Goal: Task Accomplishment & Management: Complete application form

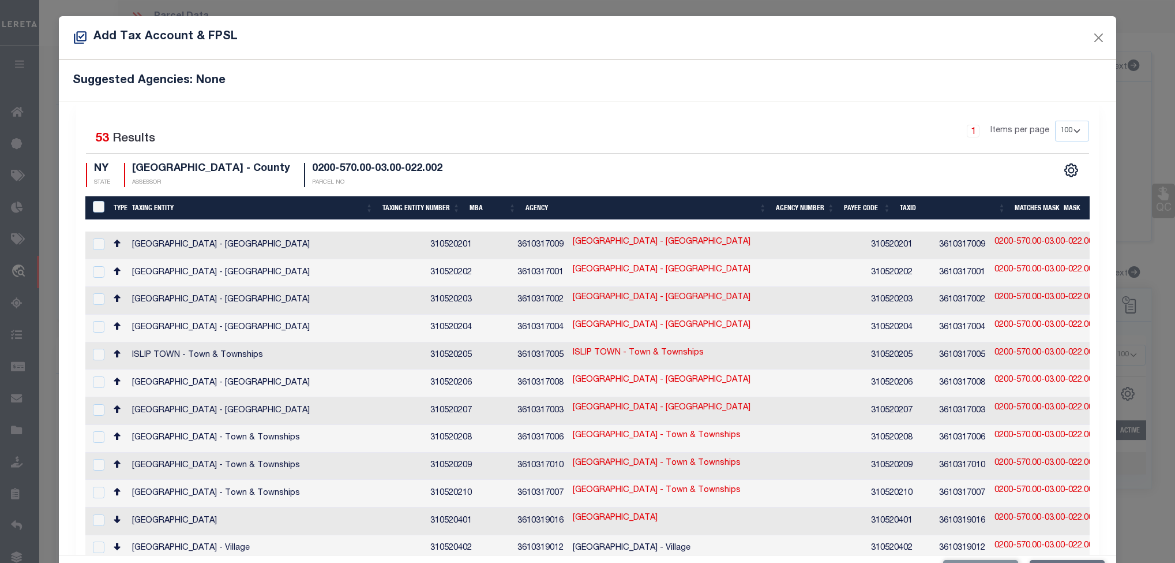
select select "100"
select select "14701"
select select "25067"
select select "400"
select select "Escrow"
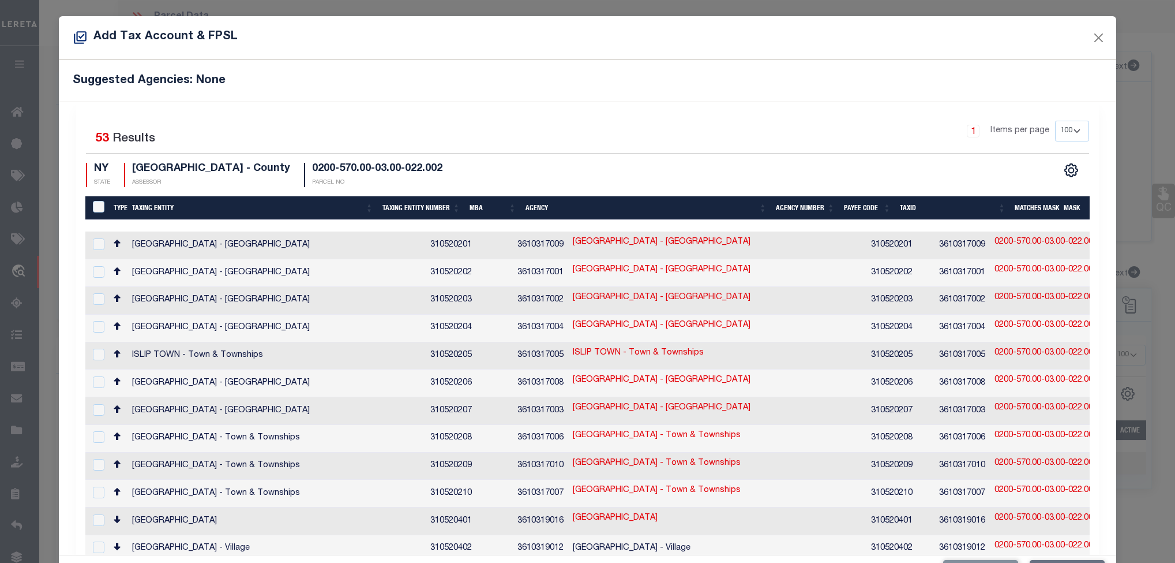
select select "4"
select select "100"
click at [1091, 42] on button "Close" at bounding box center [1098, 37] width 15 height 15
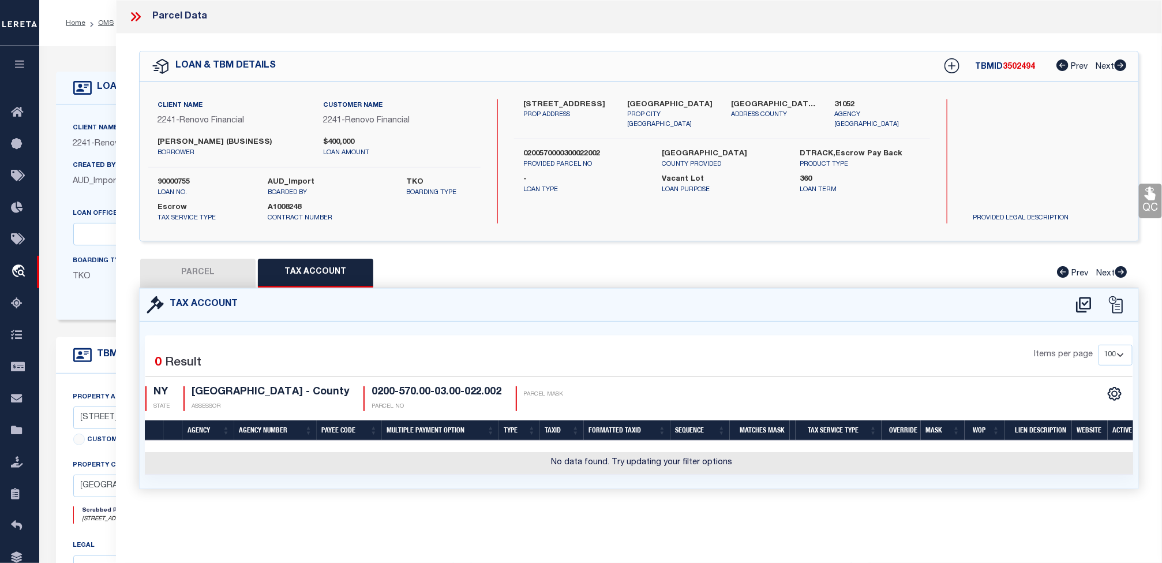
click at [137, 17] on icon at bounding box center [134, 16] width 5 height 9
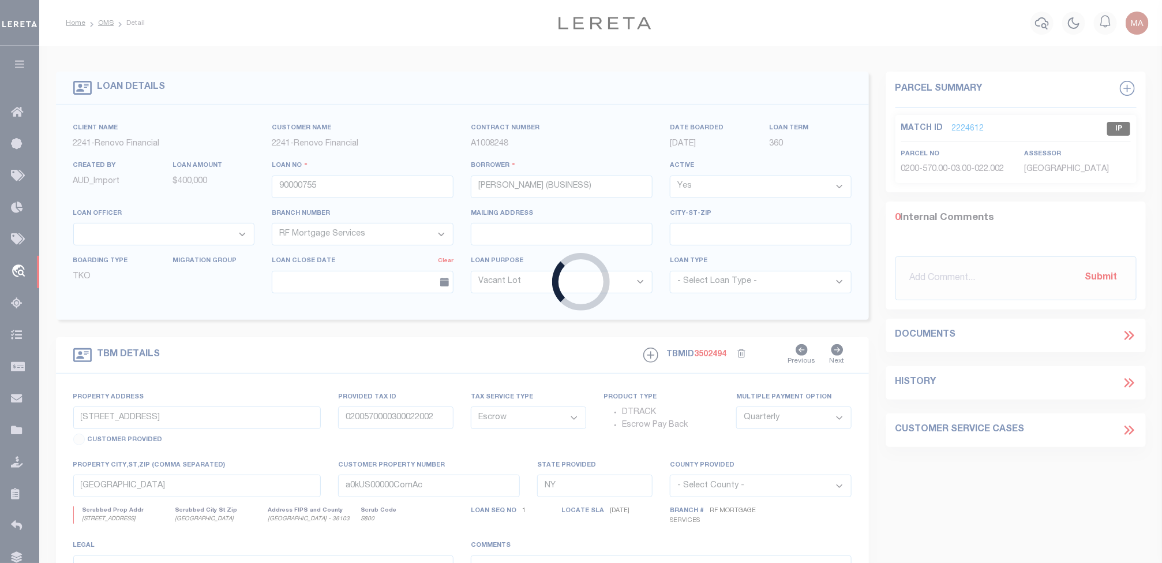
type input "90000557"
type input "[PERSON_NAME] (Business)"
select select
type input "[STREET_ADDRESS]"
type input "[GEOGRAPHIC_DATA]"
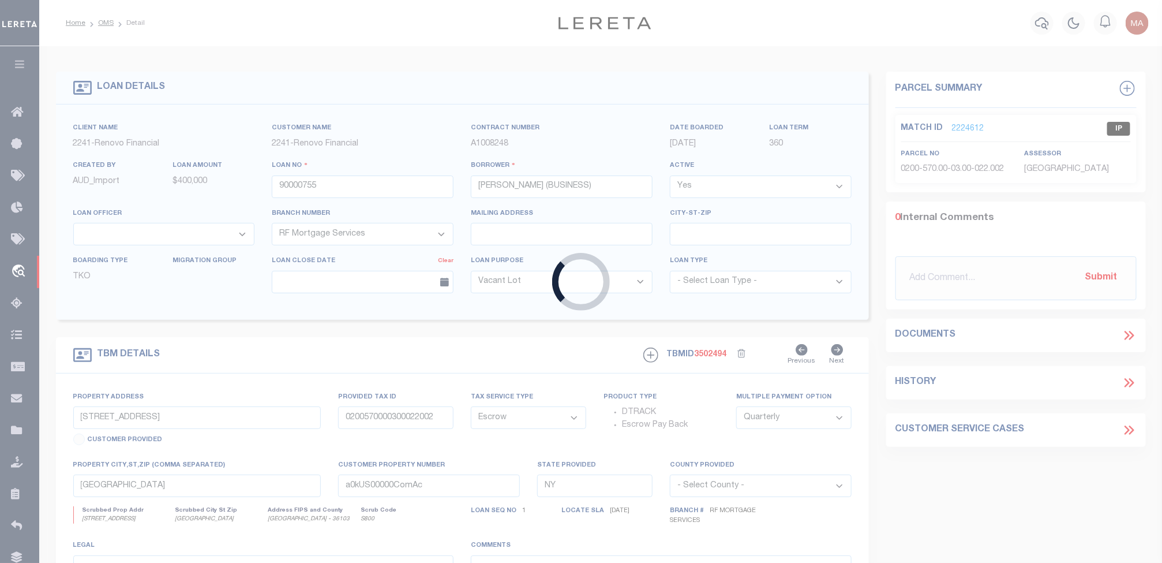
select select "100"
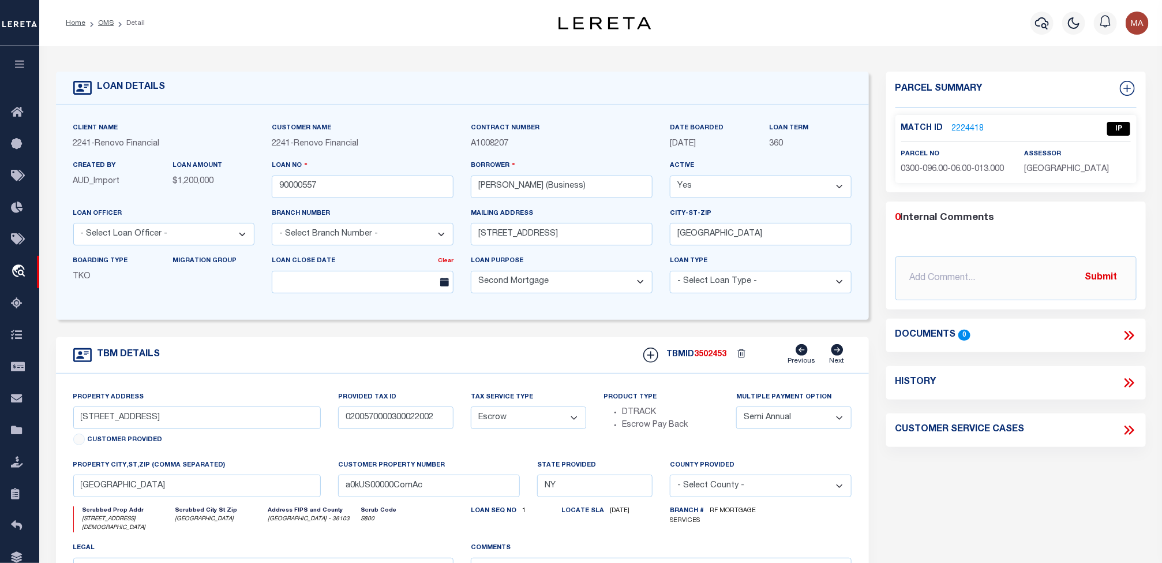
type input "[STREET_ADDRESS][DEMOGRAPHIC_DATA]"
type input "0300096000600013000"
type input "[GEOGRAPHIC_DATA]"
select select
click at [965, 126] on link "2224418" at bounding box center [968, 129] width 32 height 12
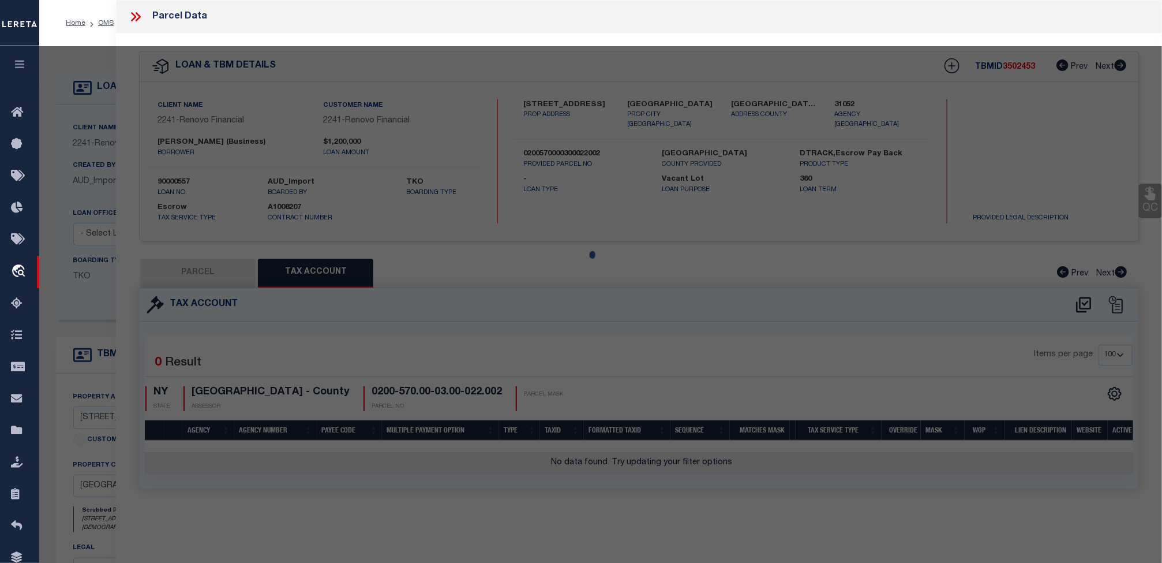
select select "AS"
select select
checkbox input "false"
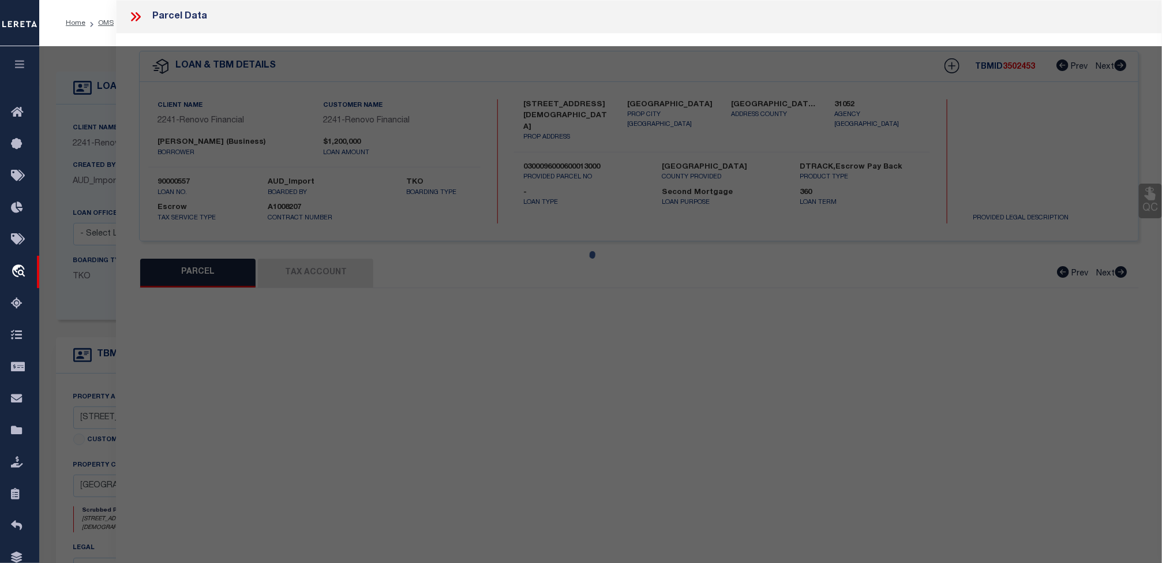
select select "IP"
type input "[PERSON_NAME]"
select select "AGW"
select select "ADD"
type input "[STREET_ADDRESS]"
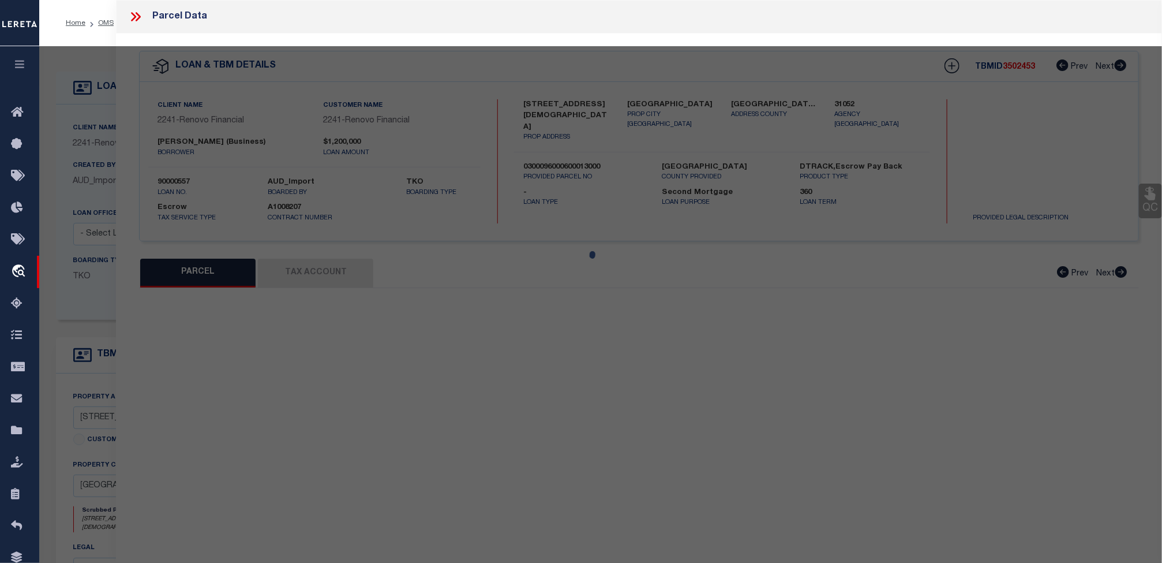
type input "[GEOGRAPHIC_DATA]"
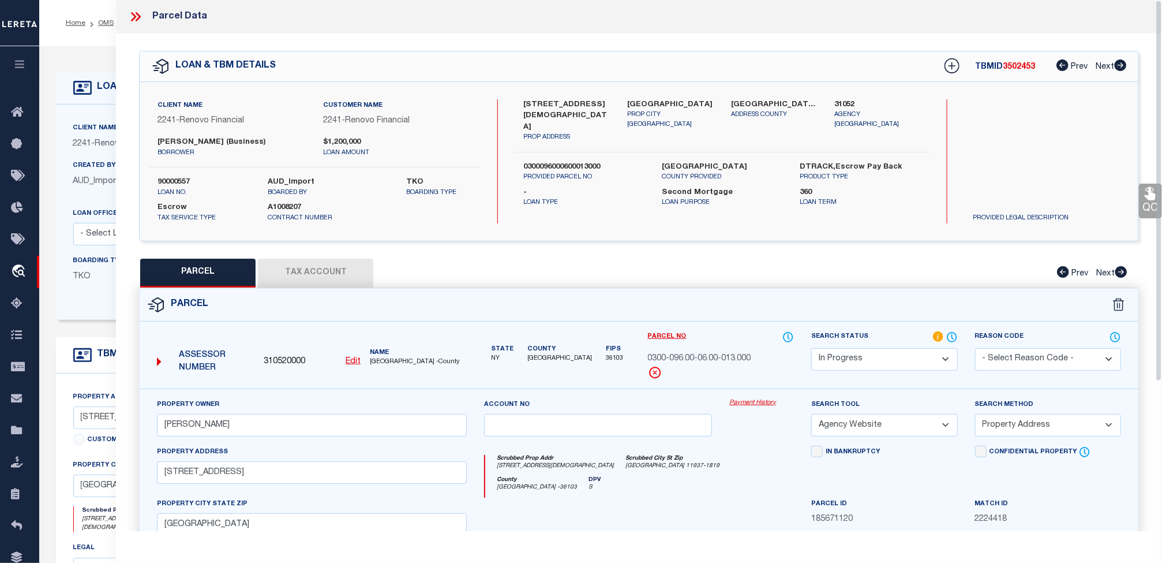
click at [319, 276] on button "Tax Account" at bounding box center [315, 272] width 115 height 29
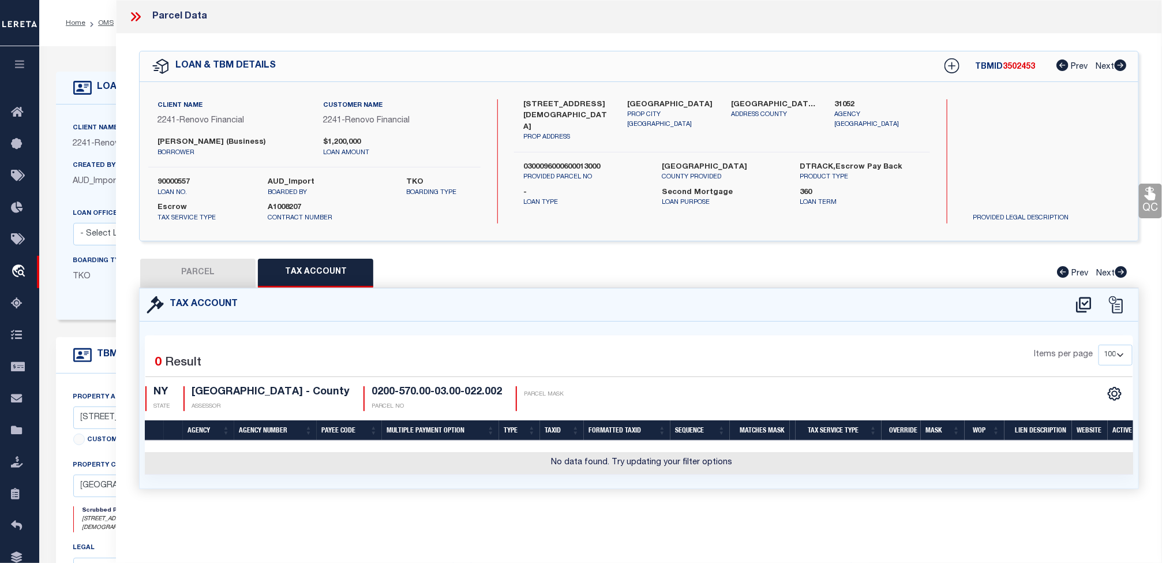
select select "100"
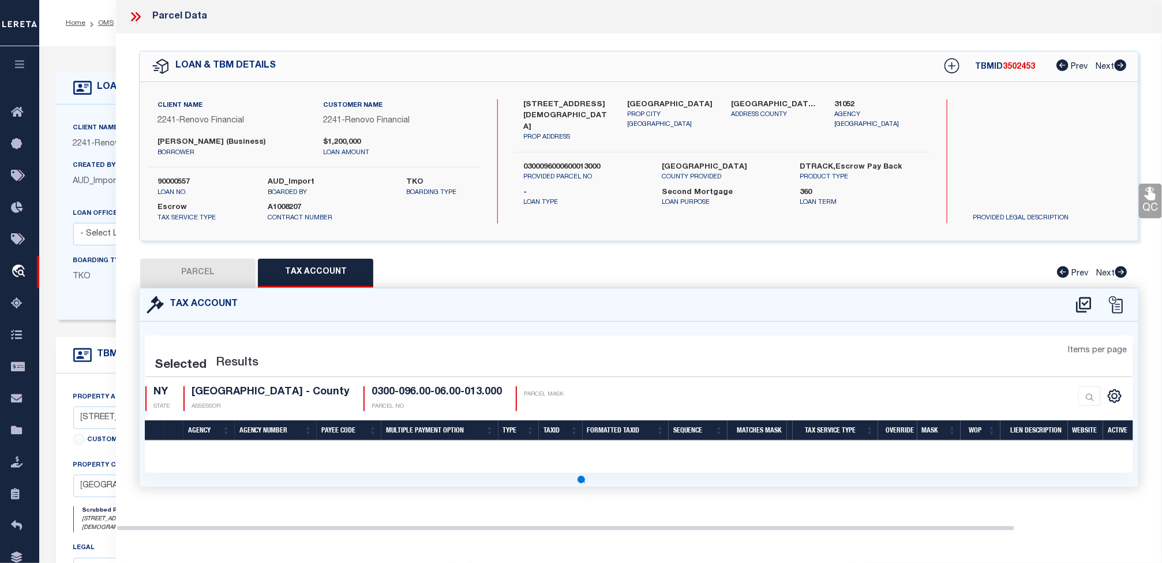
select select "100"
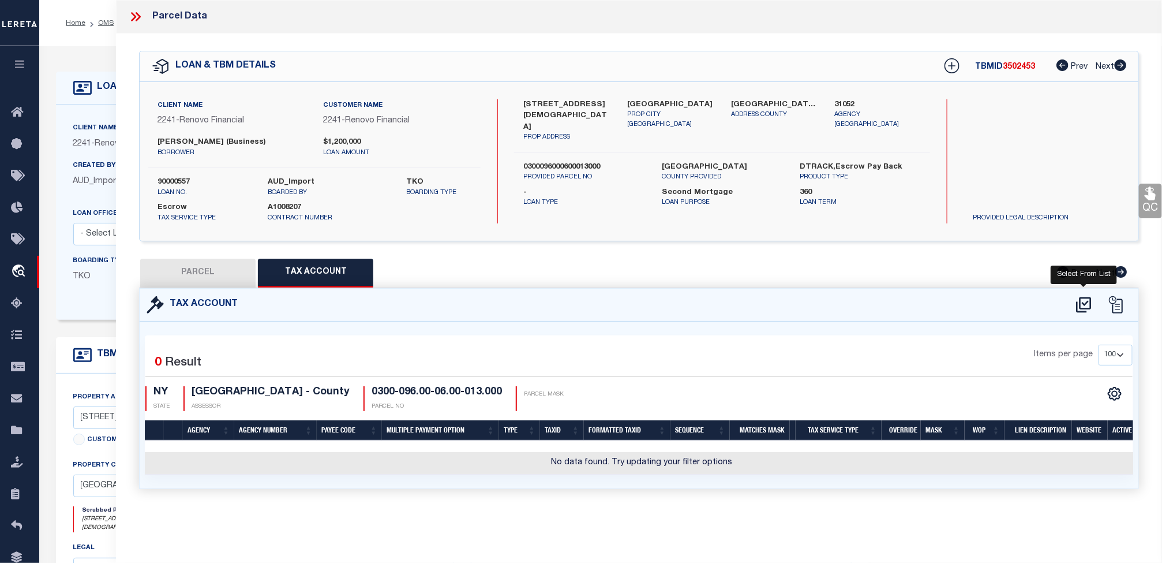
click at [1079, 309] on icon at bounding box center [1083, 304] width 19 height 18
select select "100"
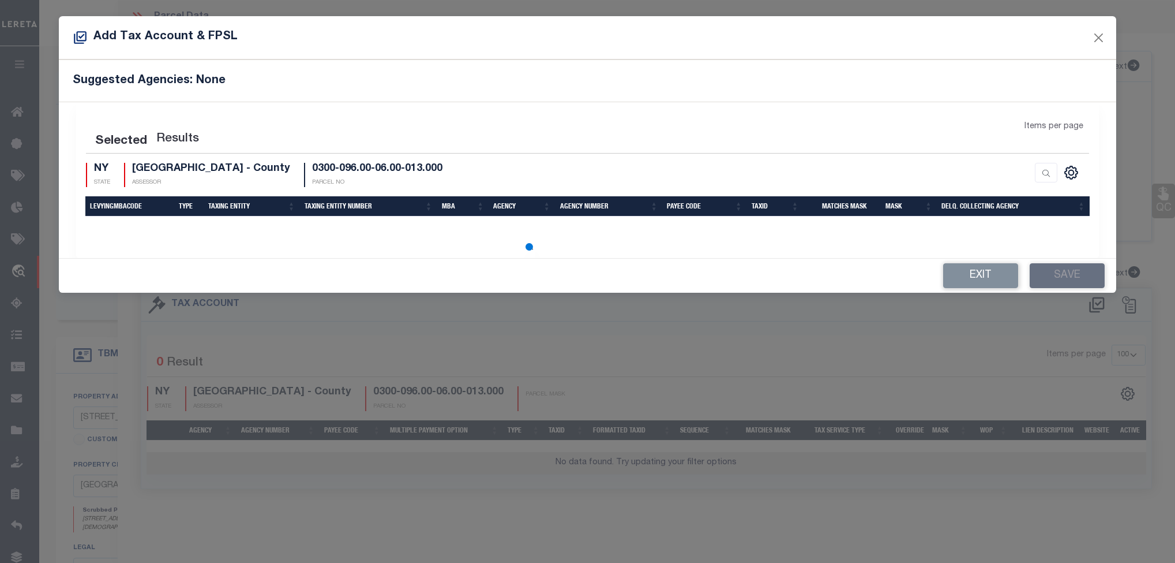
select select "100"
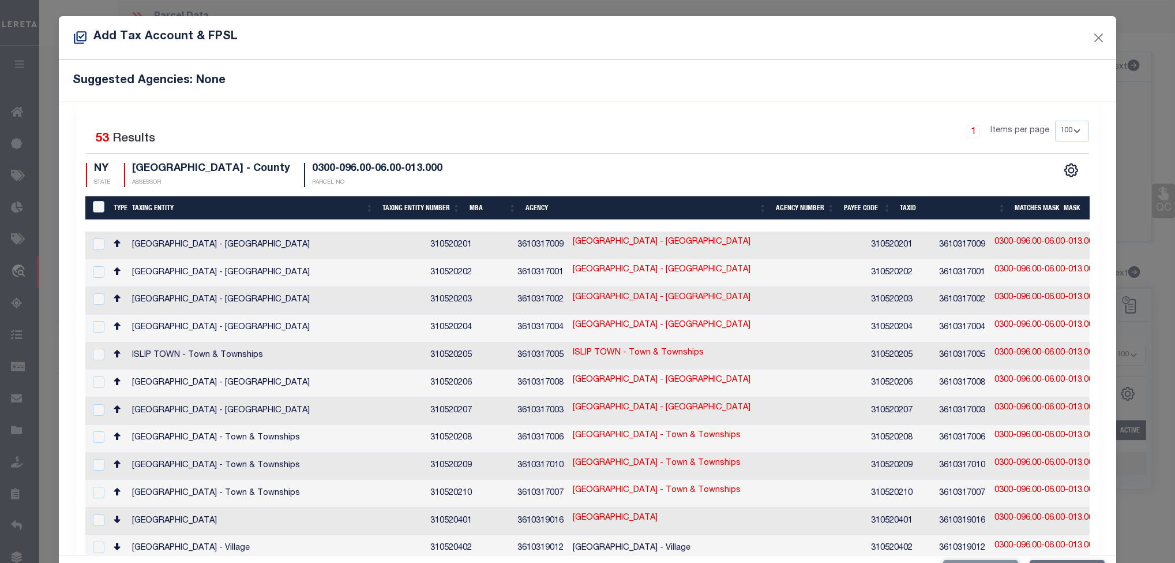
click at [1055, 134] on select "10 25 50 100 200" at bounding box center [1072, 131] width 34 height 21
click at [995, 406] on link "0300-096.00-06.00-013.000" at bounding box center [1046, 408] width 103 height 13
type input "0300-096.00-06.00-013.000"
type textarea "030$-$$$.$$-$$.00-$$$.$$$-$$$$"
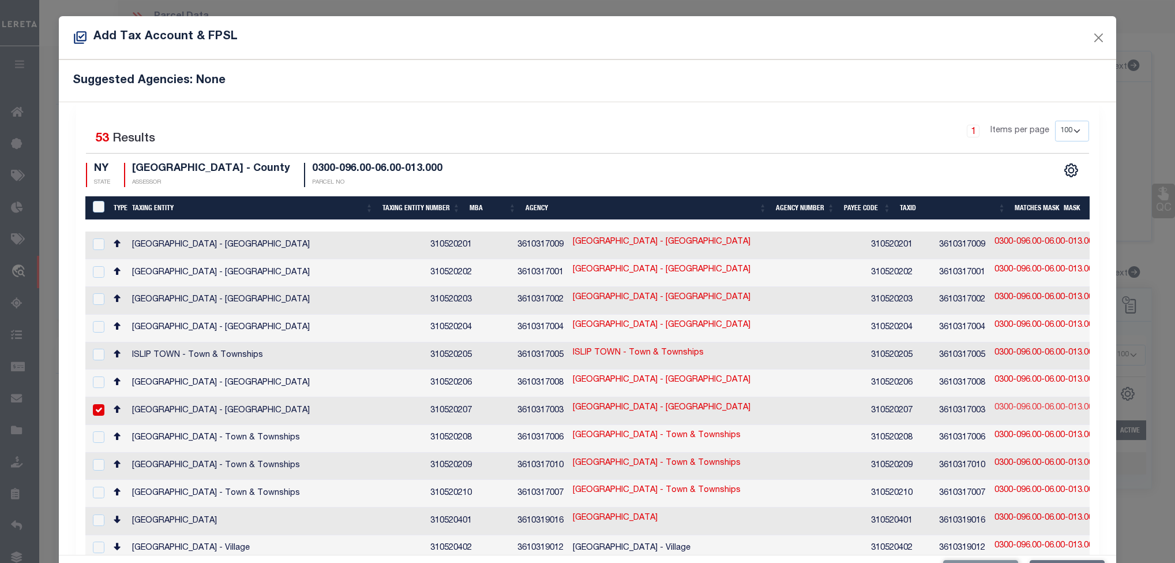
checkbox input "true"
